Goal: Navigation & Orientation: Find specific page/section

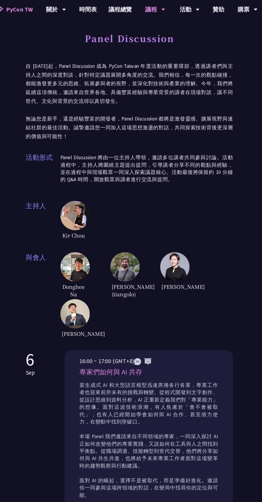
click at [37, 7] on span "PyCon TW" at bounding box center [31, 9] width 24 height 8
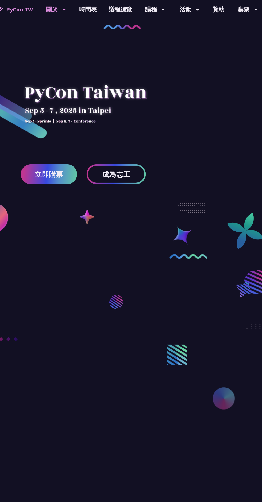
click at [67, 6] on div "關於" at bounding box center [64, 8] width 18 height 17
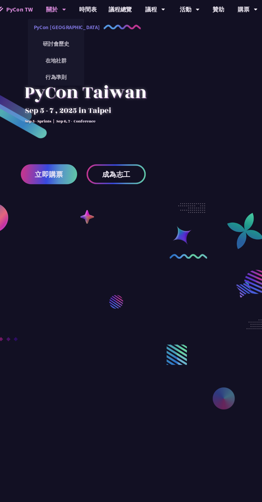
click at [74, 22] on link "PyCon [GEOGRAPHIC_DATA]" at bounding box center [63, 24] width 51 height 13
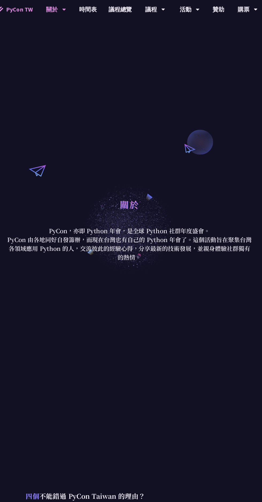
click at [69, 13] on div "關於" at bounding box center [64, 8] width 18 height 17
click at [70, 4] on div "關於" at bounding box center [64, 8] width 18 height 17
click at [96, 7] on link "時間表" at bounding box center [93, 8] width 27 height 17
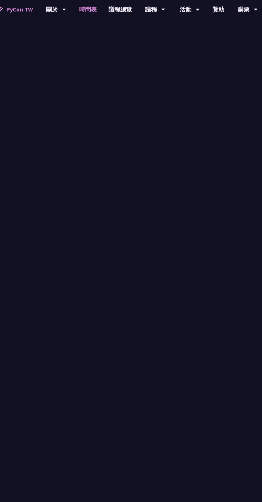
scroll to position [1761, 0]
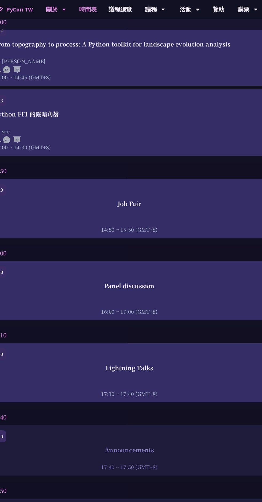
click at [67, 8] on div "關於" at bounding box center [64, 8] width 18 height 17
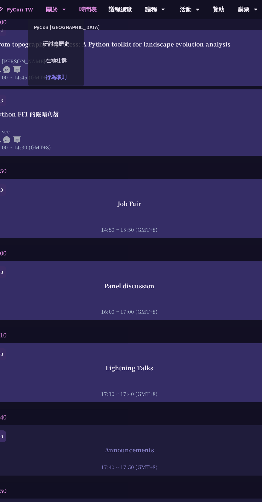
click at [76, 72] on link "行為準則" at bounding box center [63, 70] width 51 height 13
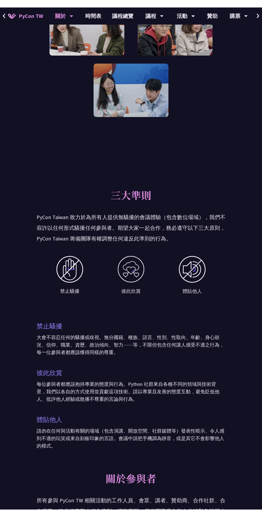
scroll to position [442, 0]
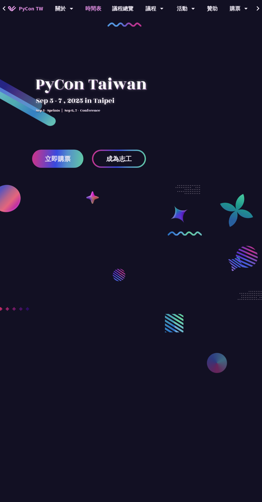
click at [98, 8] on link "時間表" at bounding box center [93, 8] width 27 height 17
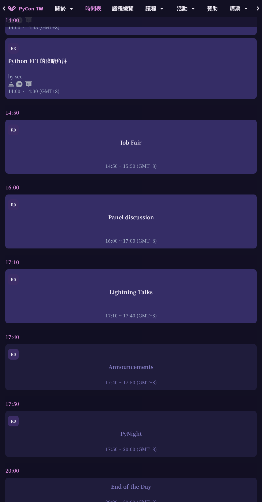
scroll to position [1809, 0]
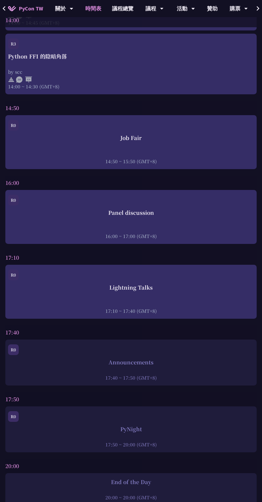
click at [184, 362] on div "Announcements" at bounding box center [131, 362] width 246 height 8
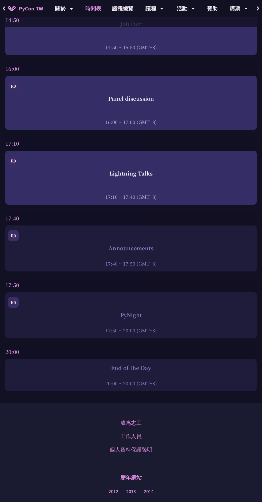
scroll to position [1935, 0]
